Goal: Information Seeking & Learning: Learn about a topic

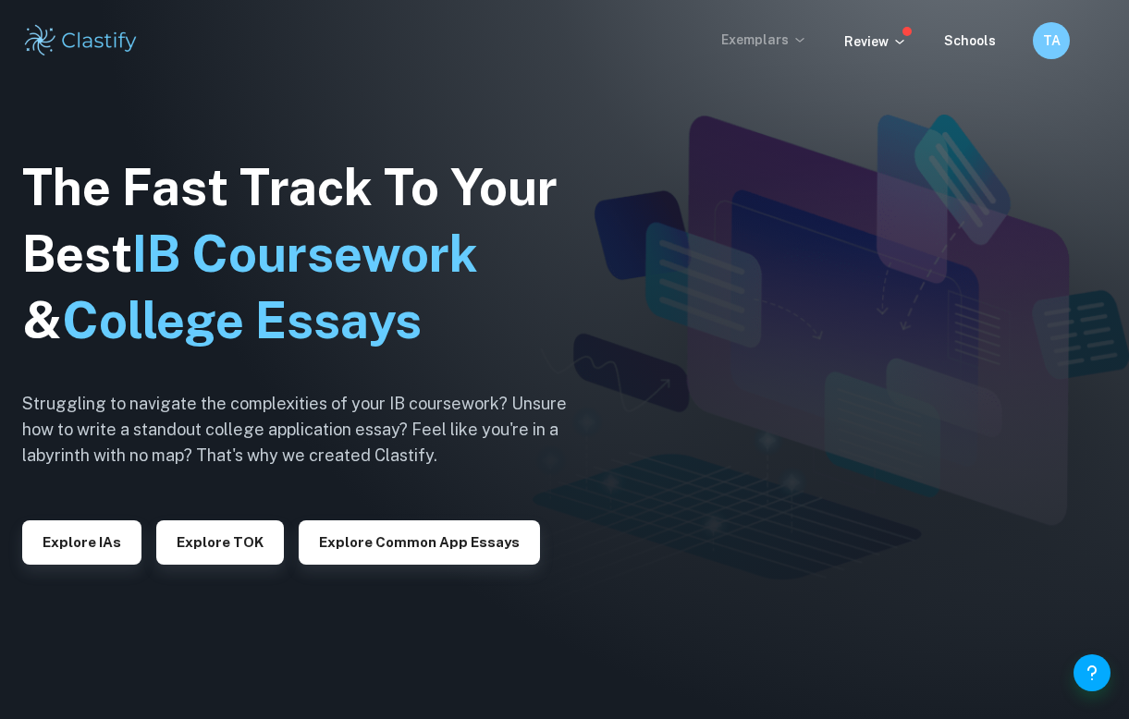
click at [739, 32] on p "Exemplars" at bounding box center [764, 40] width 86 height 20
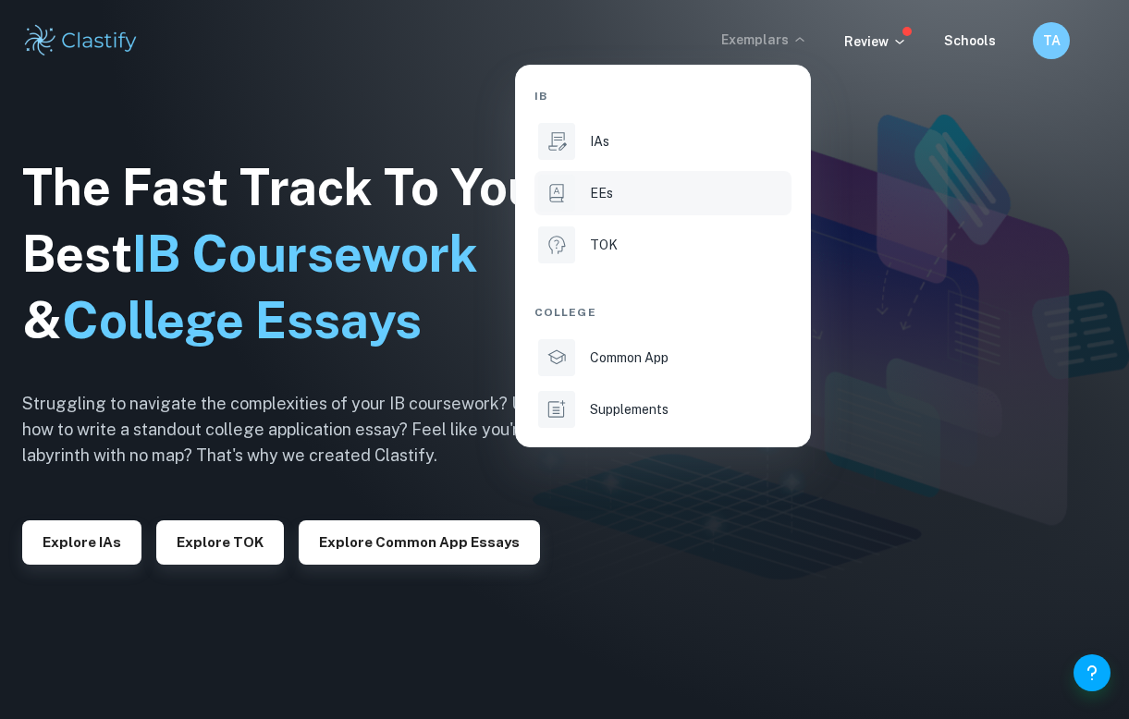
click at [627, 191] on div "EEs" at bounding box center [689, 193] width 198 height 20
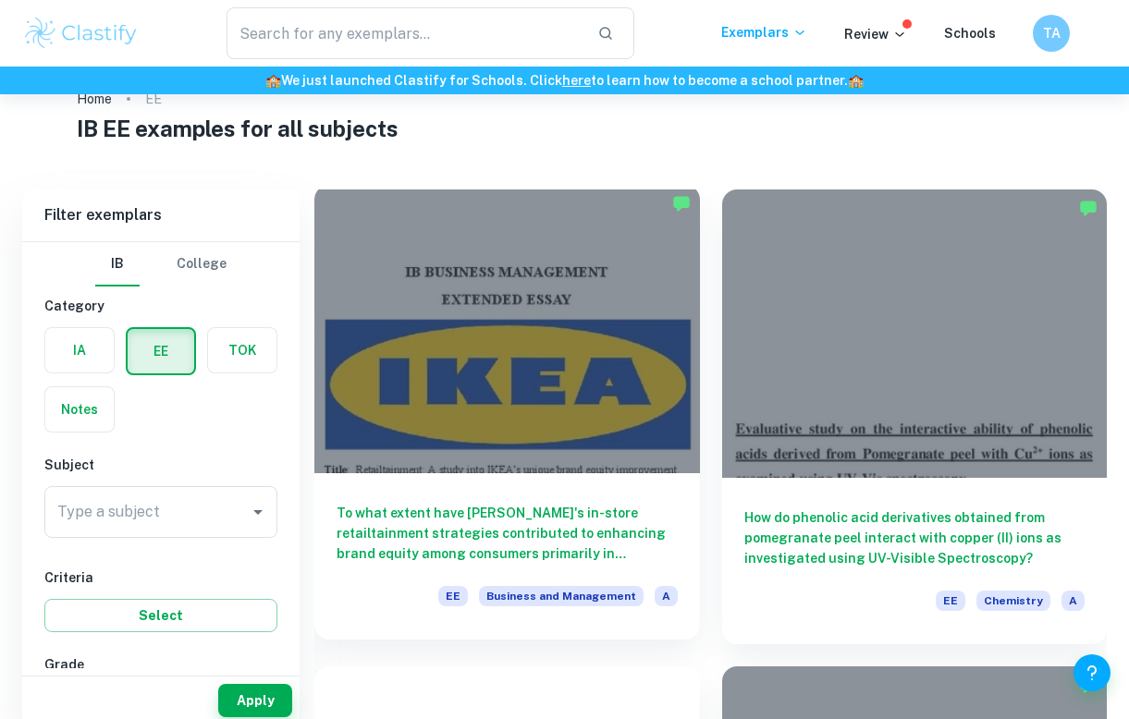
scroll to position [62, 0]
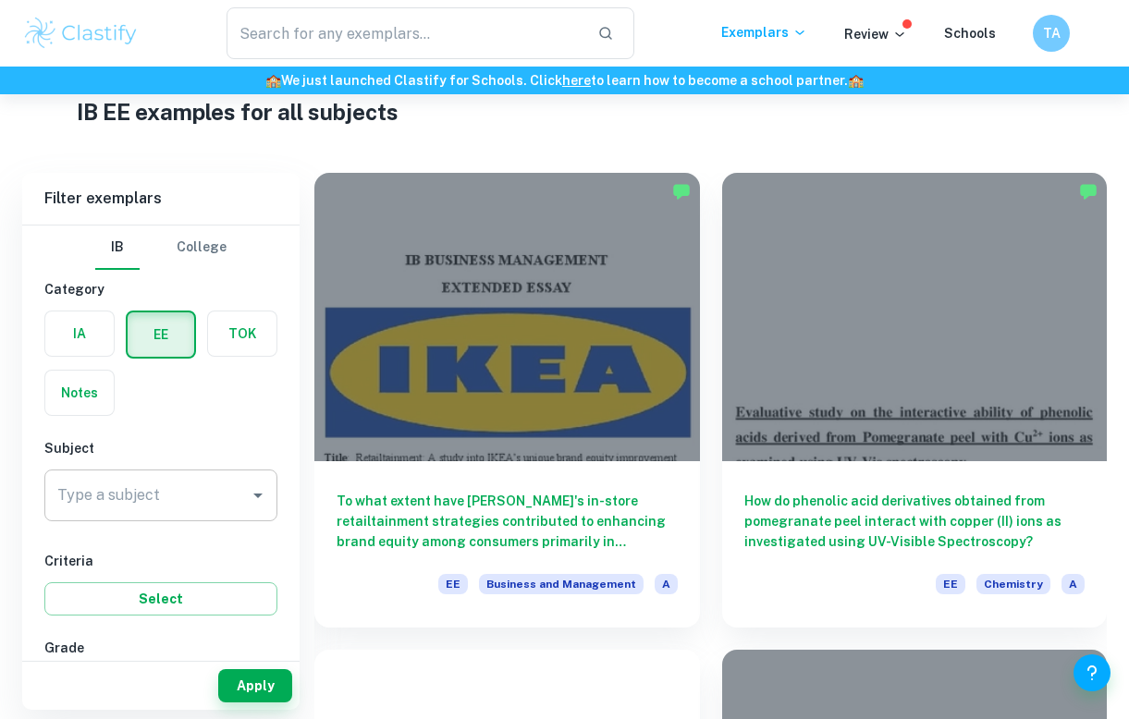
click at [254, 491] on icon "Open" at bounding box center [258, 495] width 22 height 22
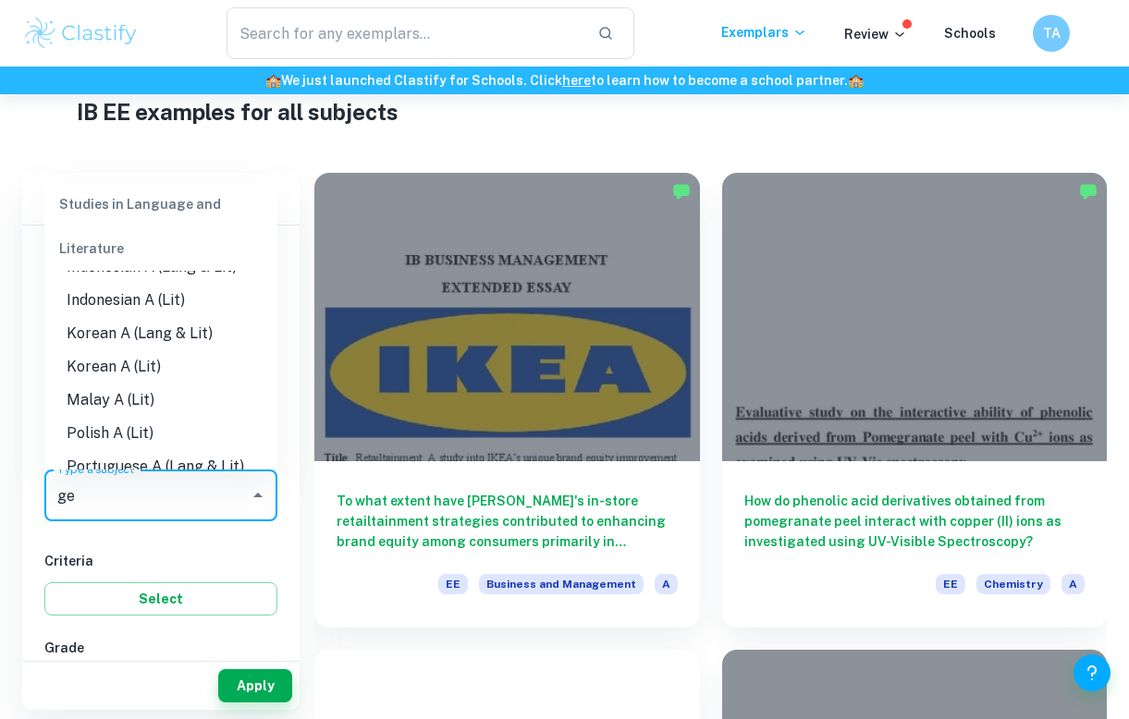
scroll to position [0, 0]
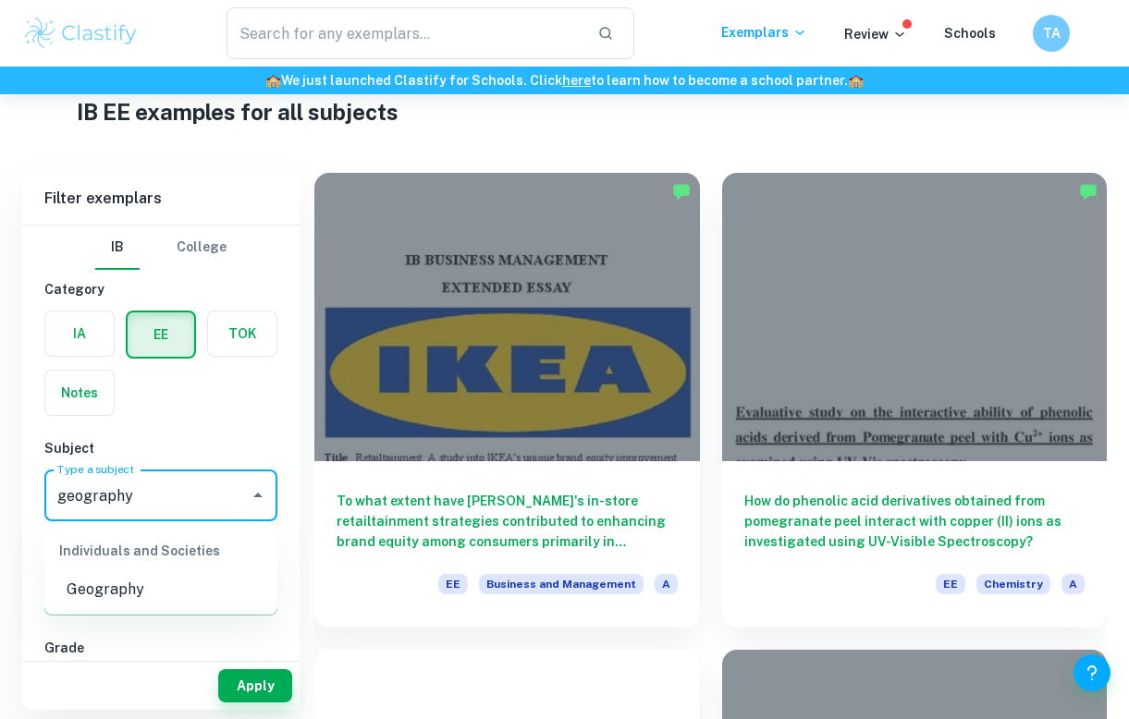
click at [169, 584] on li "Geography" at bounding box center [160, 589] width 233 height 33
type input "Geography"
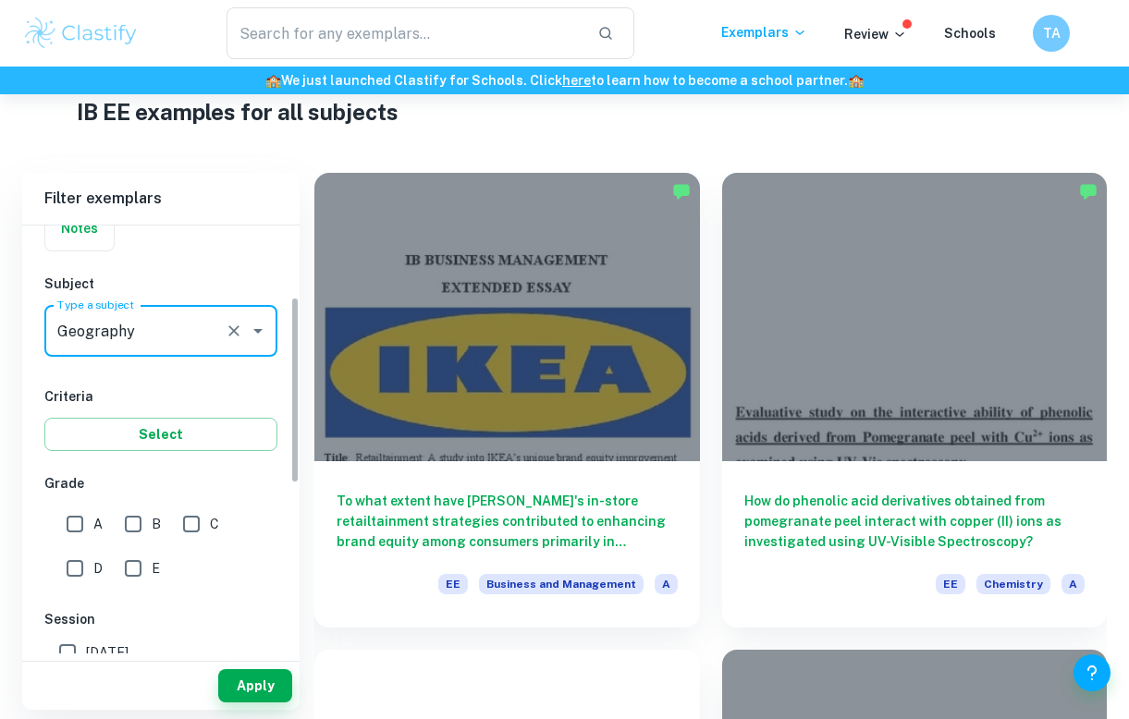
scroll to position [168, 0]
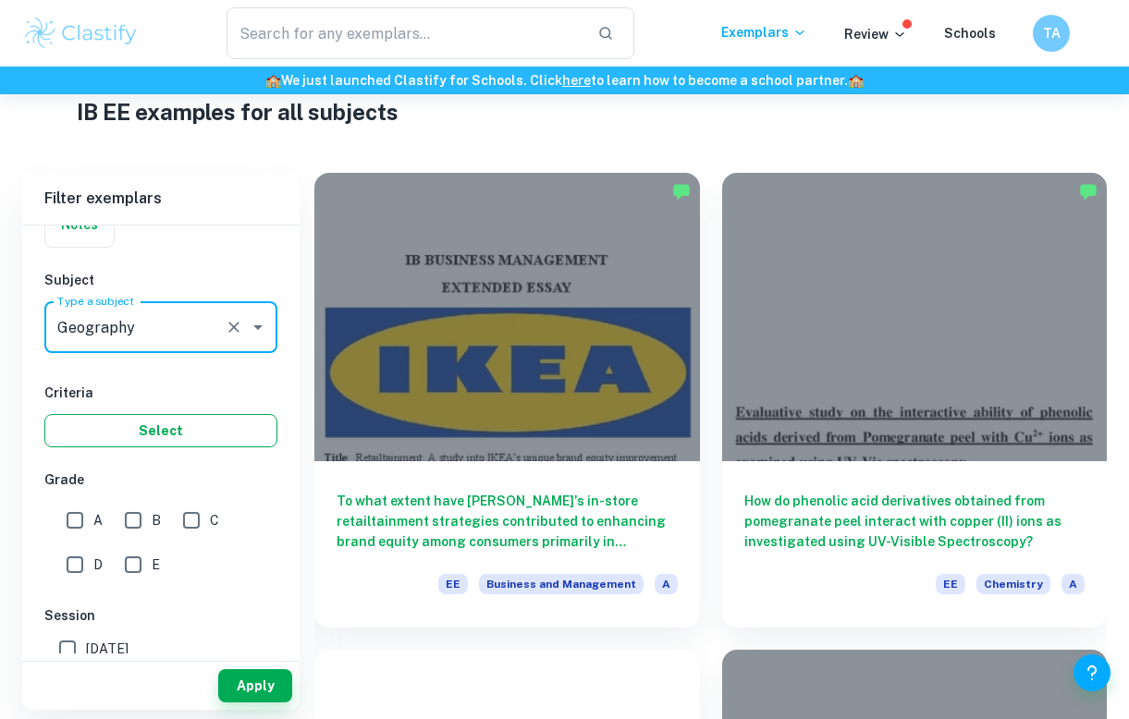
click at [163, 419] on button "Select" at bounding box center [160, 430] width 233 height 33
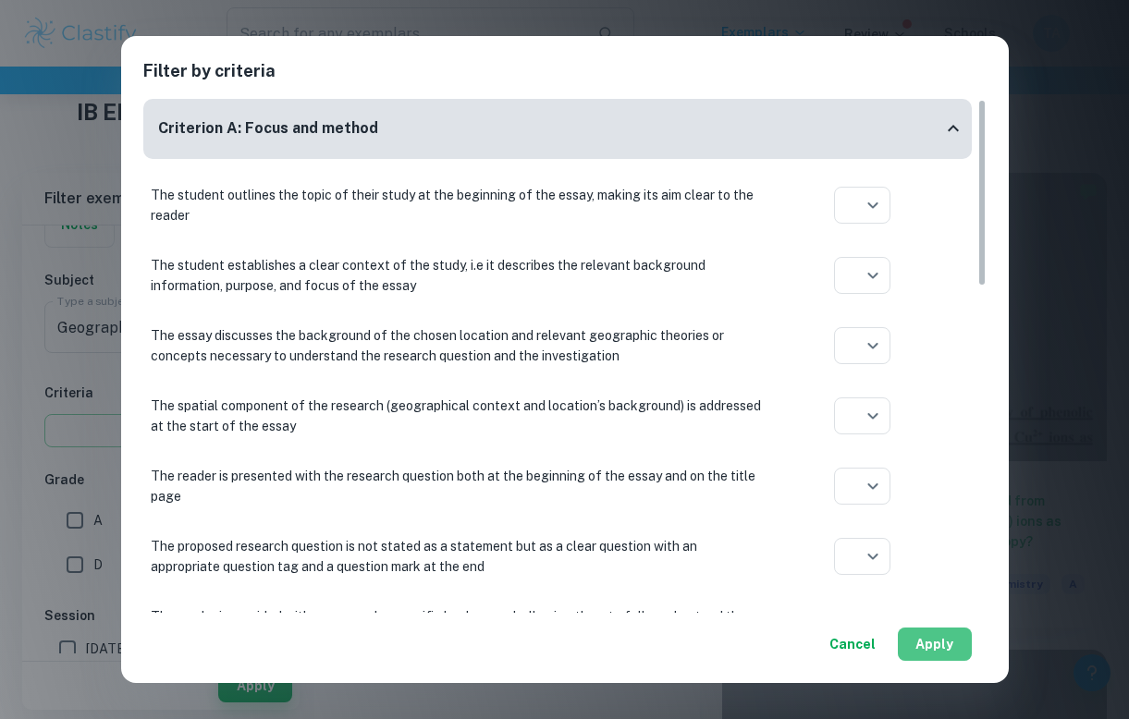
click at [912, 645] on button "Apply" at bounding box center [935, 644] width 74 height 33
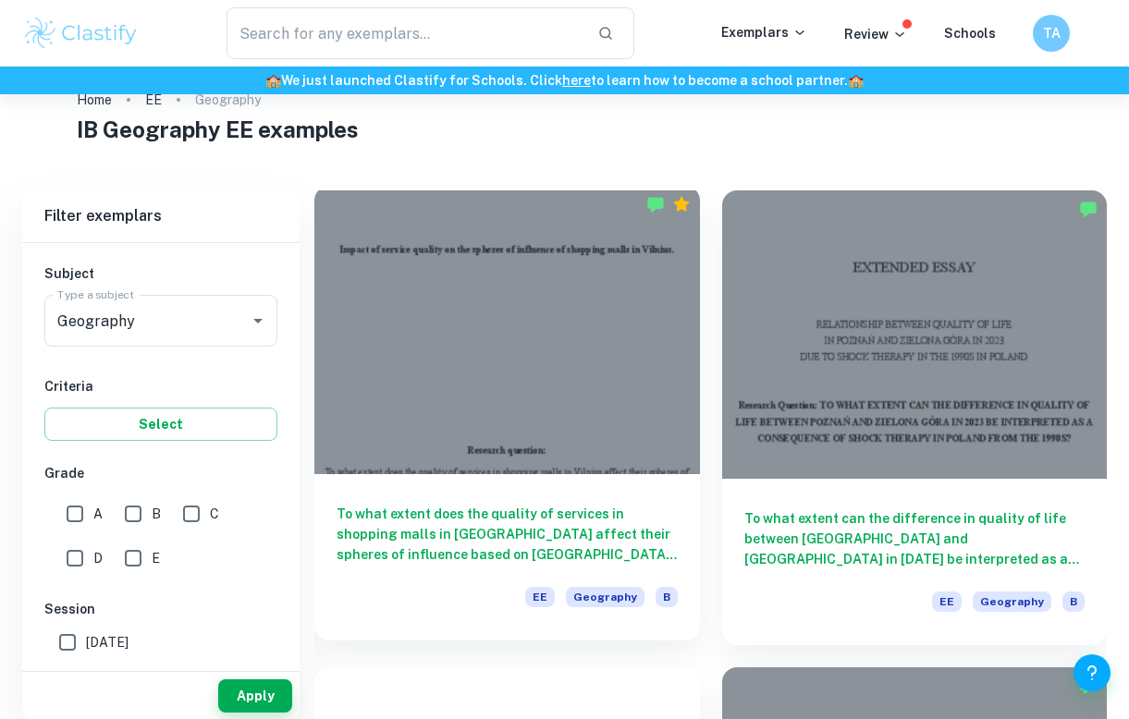
scroll to position [94, 0]
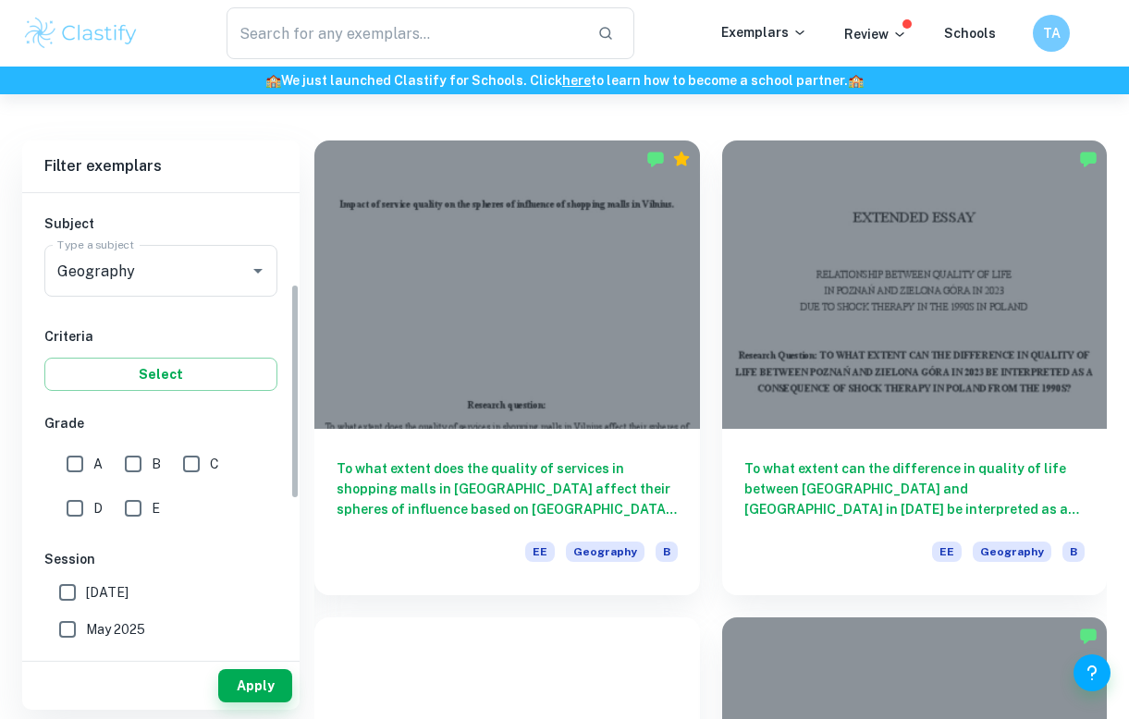
click at [88, 466] on input "A" at bounding box center [74, 464] width 37 height 37
checkbox input "true"
click at [252, 692] on button "Apply" at bounding box center [255, 685] width 74 height 33
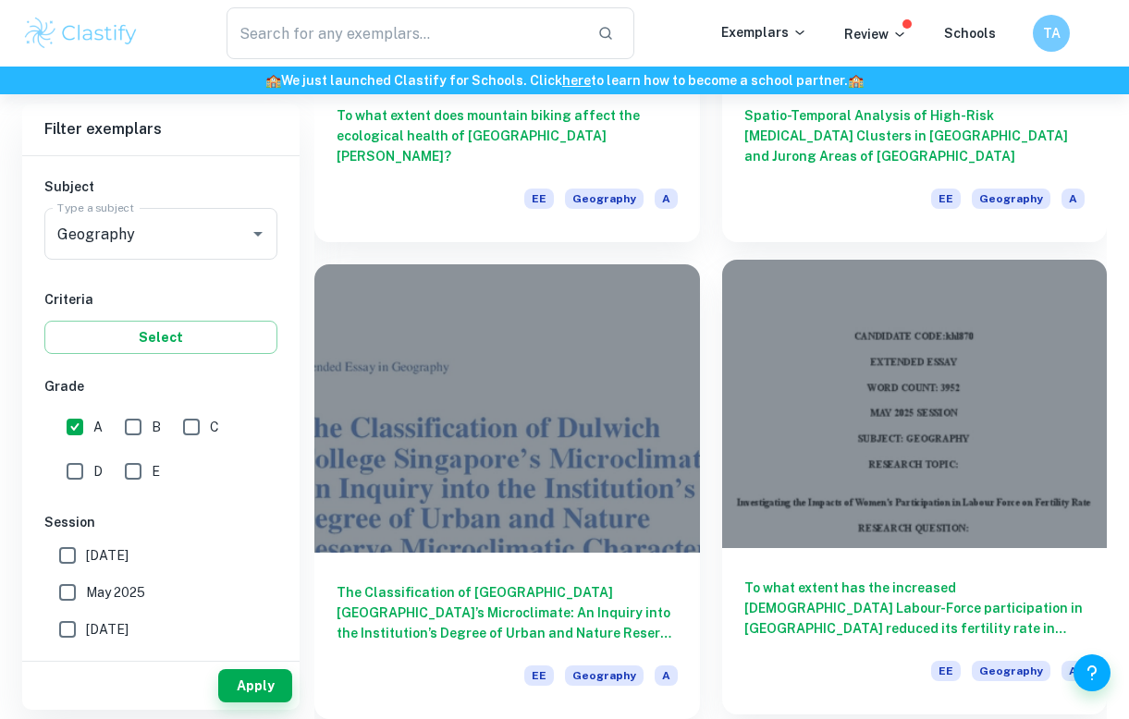
scroll to position [2357, 0]
